Goal: Download file/media

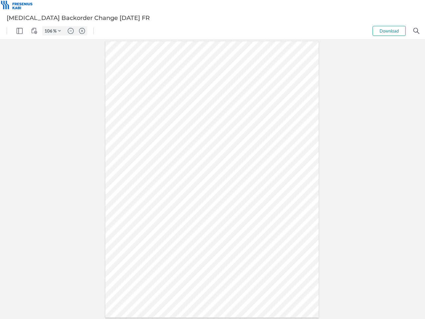
click at [20, 31] on img "Panel" at bounding box center [20, 31] width 6 height 6
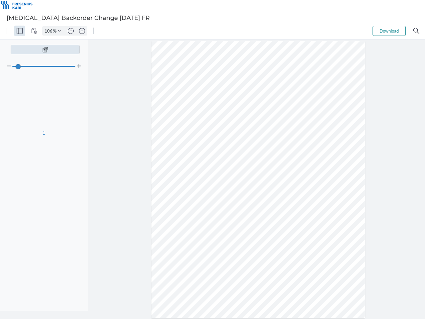
click at [34, 31] on img "View Controls" at bounding box center [34, 31] width 6 height 6
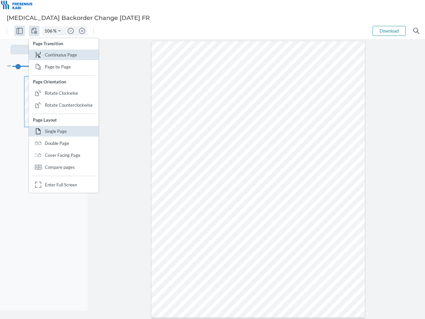
click at [49, 31] on input "106" at bounding box center [47, 31] width 11 height 6
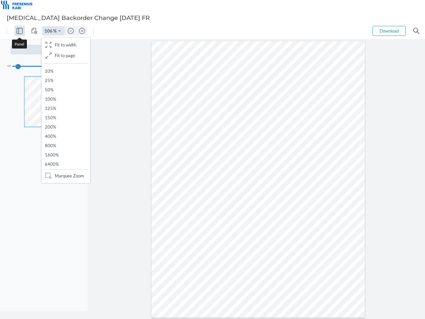
click at [59, 31] on img "Zoom Controls" at bounding box center [59, 31] width 3 height 3
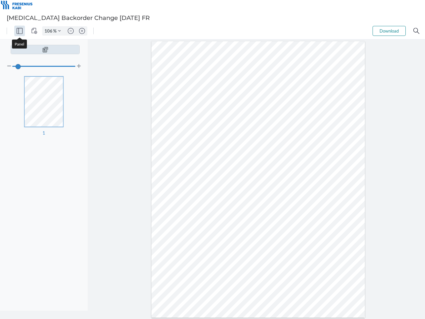
click at [71, 31] on img "Zoom out" at bounding box center [71, 31] width 6 height 6
click at [82, 31] on img "Zoom in" at bounding box center [82, 31] width 6 height 6
type input "106"
click at [389, 31] on button "Download" at bounding box center [389, 31] width 33 height 10
click at [416, 31] on img "Search" at bounding box center [416, 31] width 6 height 6
